Goal: Complete application form

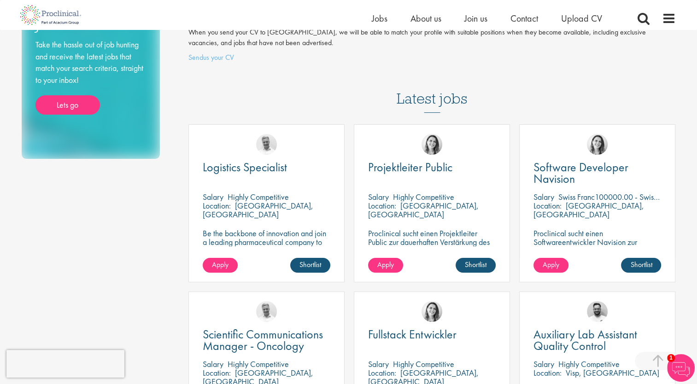
scroll to position [169, 0]
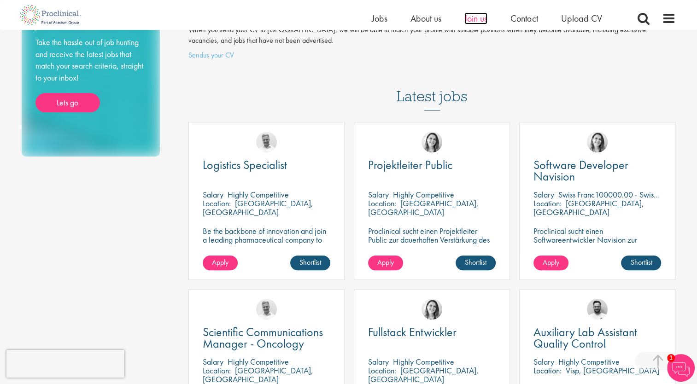
click at [471, 17] on span "Join us" at bounding box center [475, 18] width 23 height 12
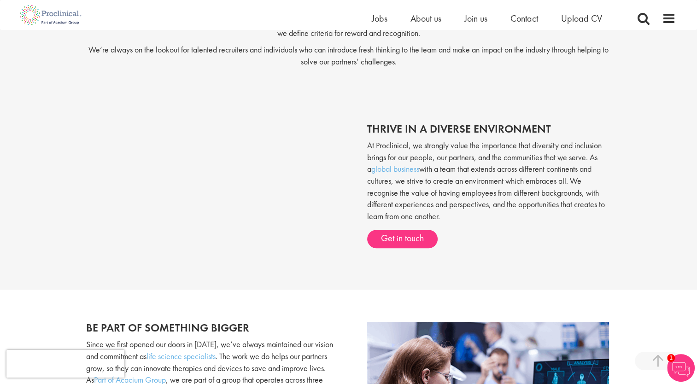
scroll to position [291, 0]
click at [409, 240] on link "Get in touch" at bounding box center [402, 239] width 70 height 18
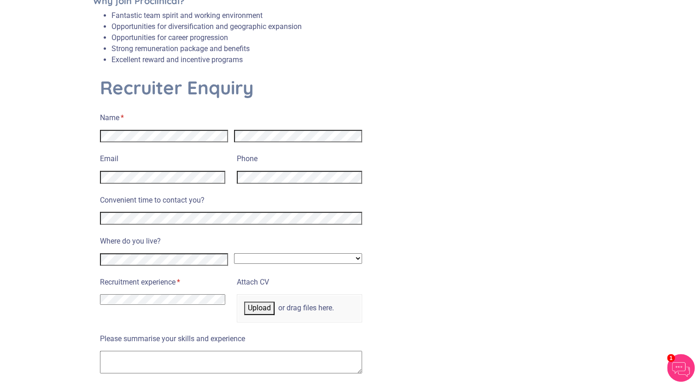
scroll to position [323, 0]
click at [268, 252] on select "Afghanistan Albania Algeria American Samoa Andorra Angola Anguilla Antarctica A…" at bounding box center [298, 257] width 128 height 11
select select "France"
click at [234, 252] on select "Afghanistan Albania Algeria American Samoa Andorra Angola Anguilla Antarctica A…" at bounding box center [298, 257] width 128 height 11
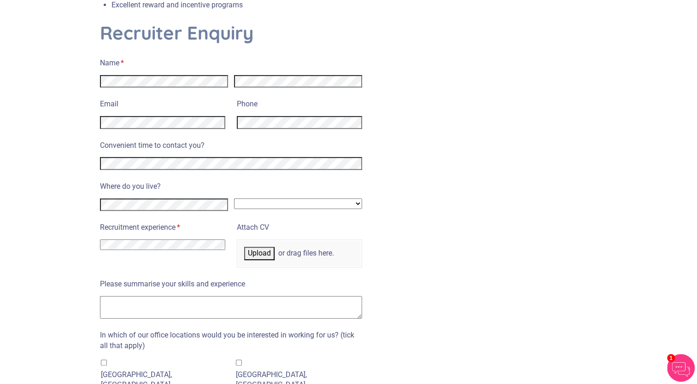
scroll to position [381, 0]
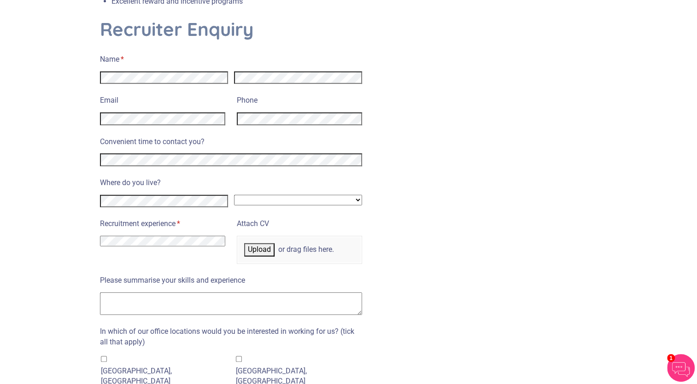
click at [204, 236] on select "I have no previous experience working in recruitment I have recruitment experie…" at bounding box center [162, 241] width 125 height 11
select select "I have no previous experience working in recruitment"
click at [100, 236] on select "I have no previous experience working in recruitment I have recruitment experie…" at bounding box center [162, 241] width 125 height 11
click at [268, 245] on span "Upload" at bounding box center [259, 249] width 23 height 9
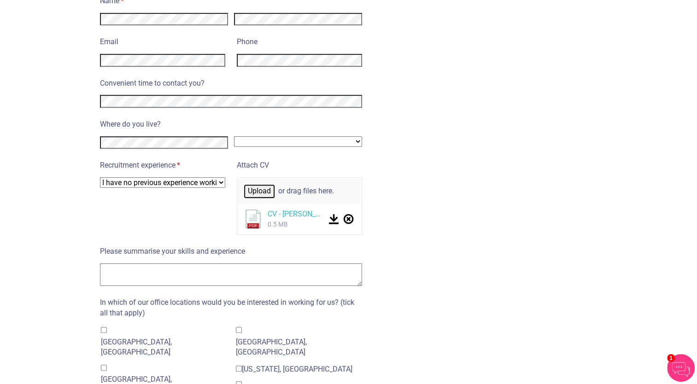
scroll to position [440, 0]
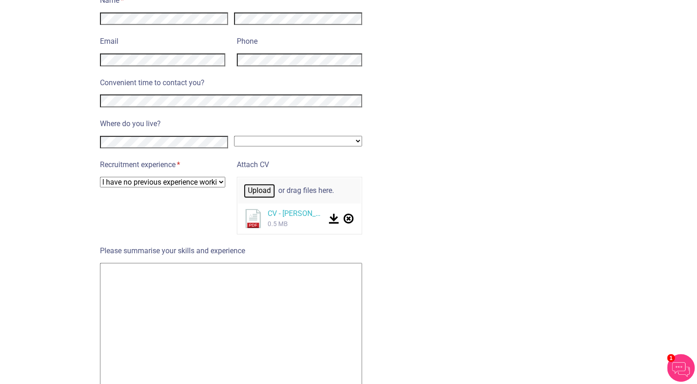
drag, startPoint x: 355, startPoint y: 271, endPoint x: 364, endPoint y: 388, distance: 117.7
click at [364, 384] on html "Enquire now and take the first step towards joining our specialist life science…" at bounding box center [348, 181] width 697 height 1242
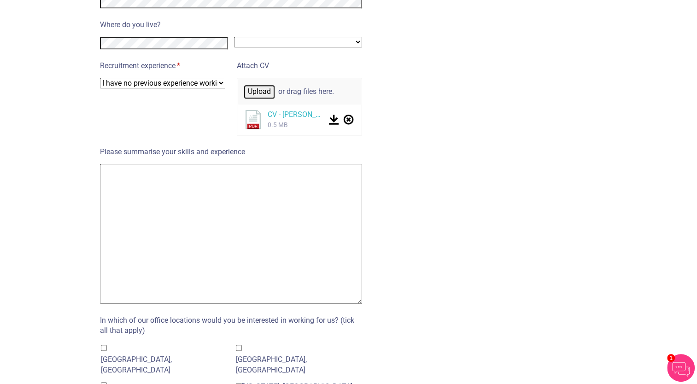
scroll to position [557, 0]
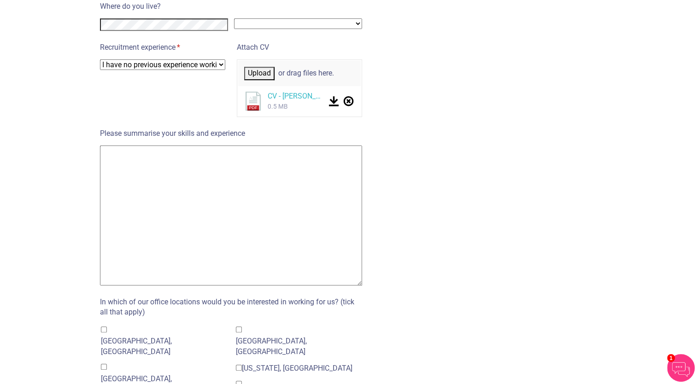
click at [320, 167] on textarea "Please summarise your skills and experience" at bounding box center [231, 216] width 262 height 140
paste textarea "Dear Hiring Manager, As a pharmacist and with four years of experience managing…"
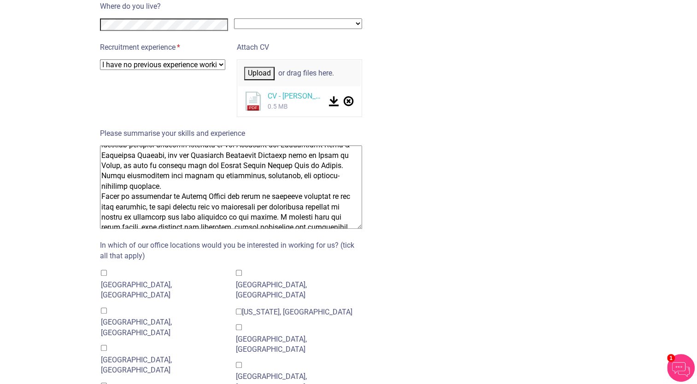
scroll to position [0, 0]
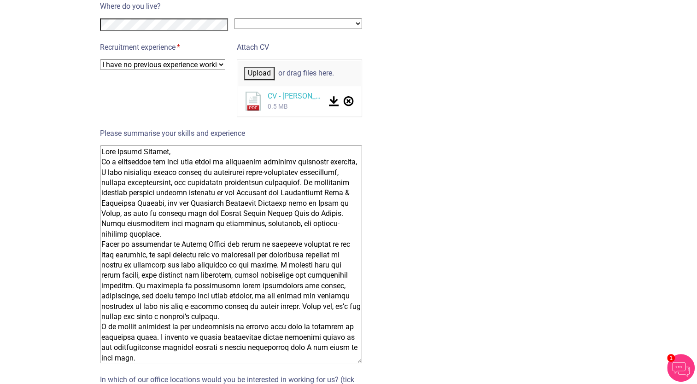
drag, startPoint x: 358, startPoint y: 216, endPoint x: 396, endPoint y: 350, distance: 139.8
click at [396, 350] on div "Recruiter Enquiry Name * (required) Email Phone Convenient time to contact you?…" at bounding box center [348, 307] width 511 height 930
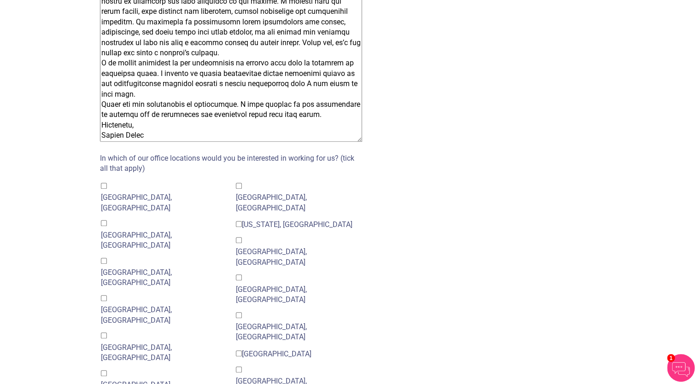
scroll to position [784, 0]
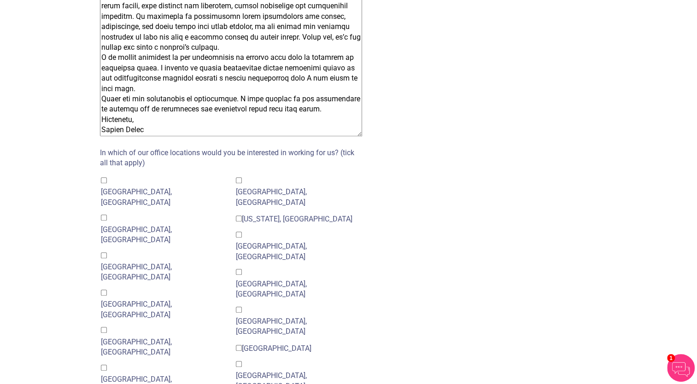
type textarea "Dear Hiring Manager, As a pharmacist and with four years of experience managing…"
click at [125, 225] on div "Basel, Switzerland" at bounding box center [164, 235] width 126 height 21
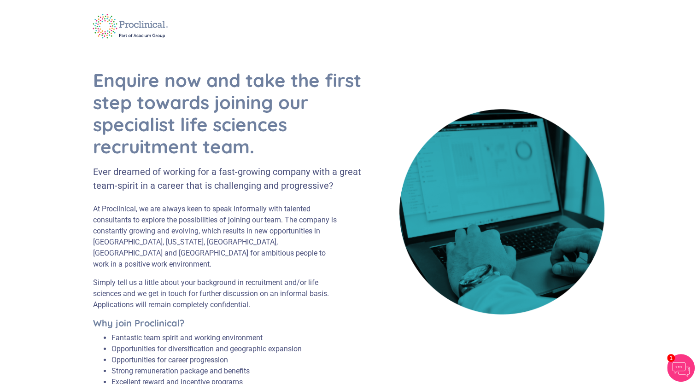
scroll to position [58, 0]
